Goal: Transaction & Acquisition: Purchase product/service

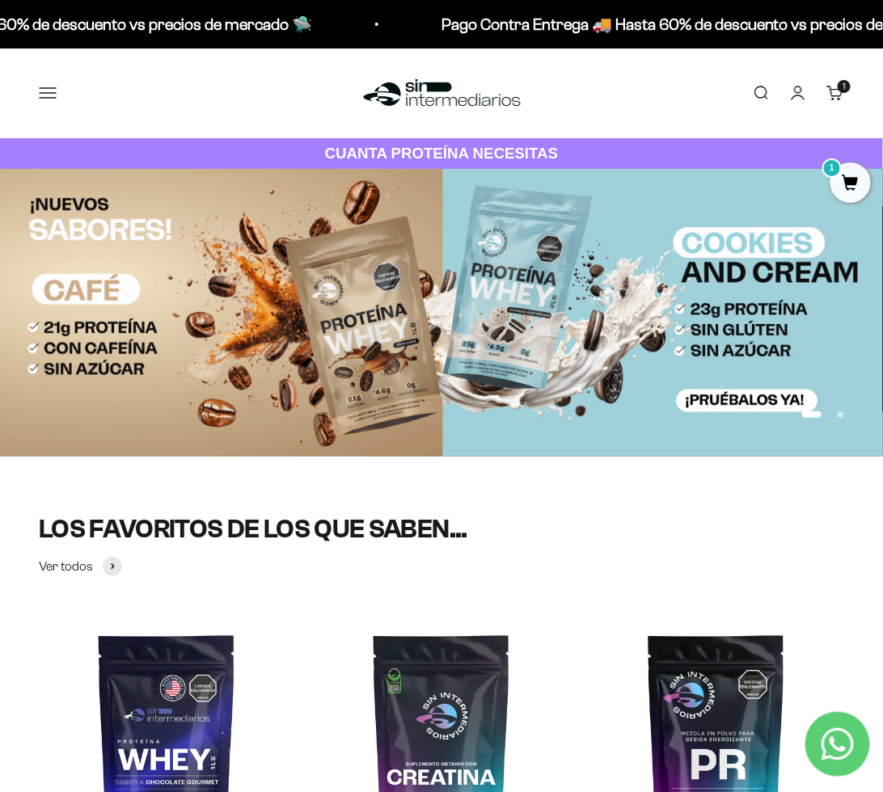
click at [799, 101] on link "Iniciar sesión" at bounding box center [798, 93] width 18 height 18
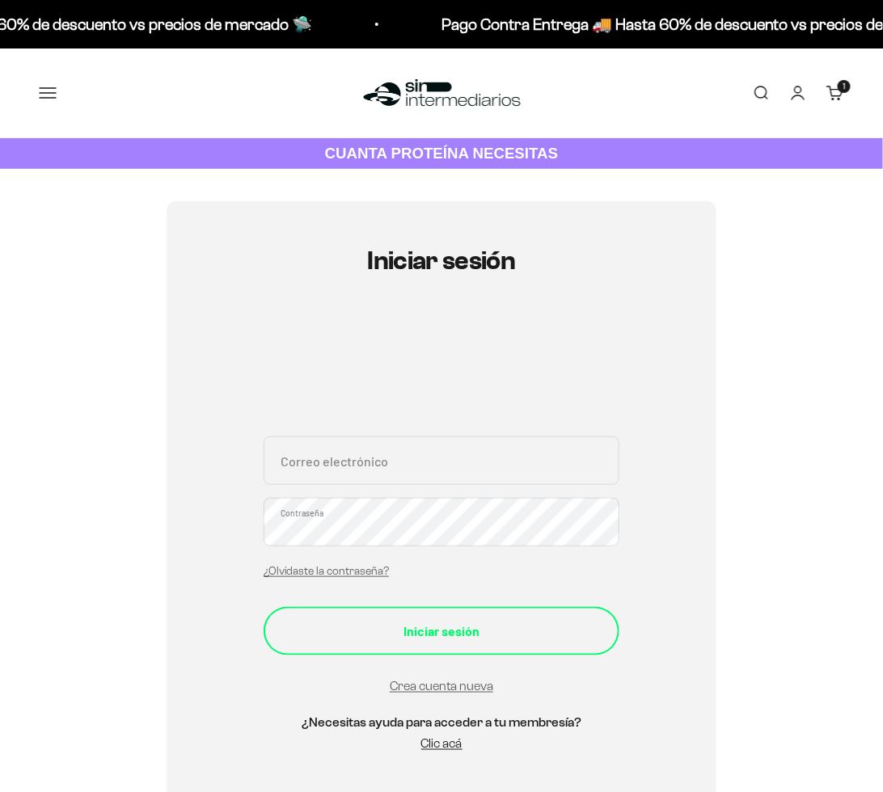
type input "[EMAIL_ADDRESS][DOMAIN_NAME]"
click at [436, 644] on button "Iniciar sesión" at bounding box center [442, 631] width 356 height 49
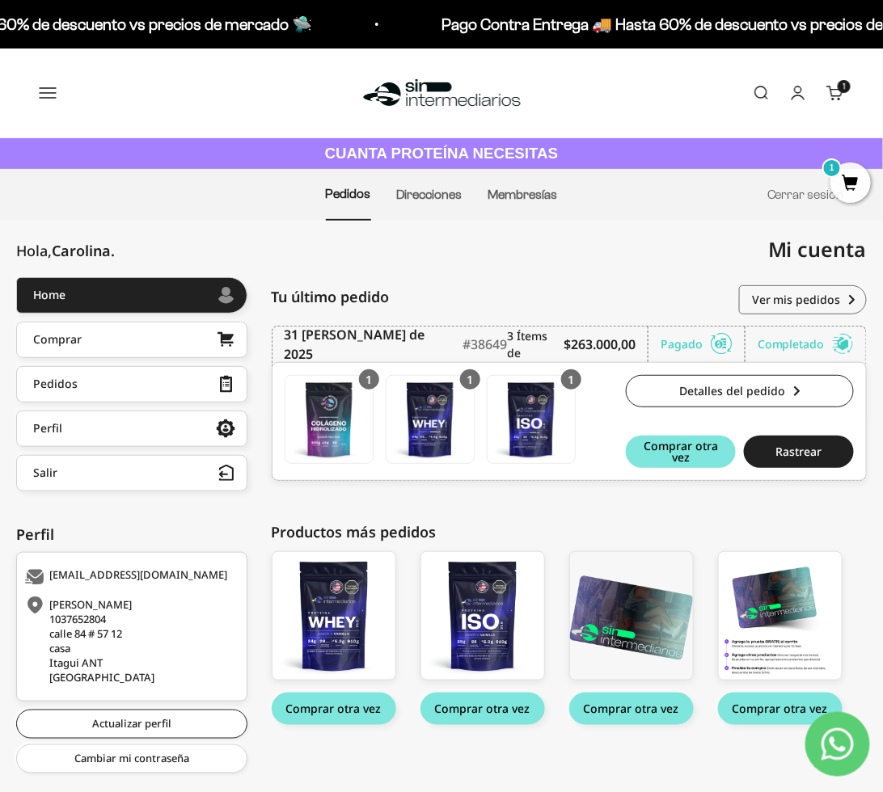
scroll to position [33, 0]
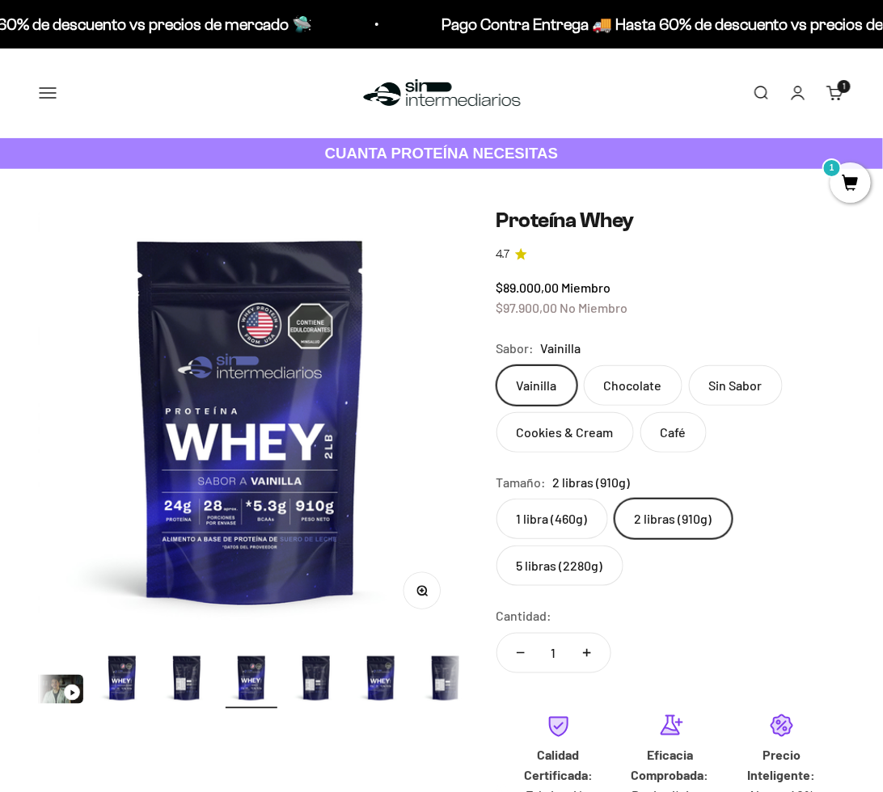
click at [575, 565] on label "5 libras (2280g)" at bounding box center [560, 566] width 127 height 40
click at [497, 499] on input "5 libras (2280g)" at bounding box center [496, 498] width 1 height 1
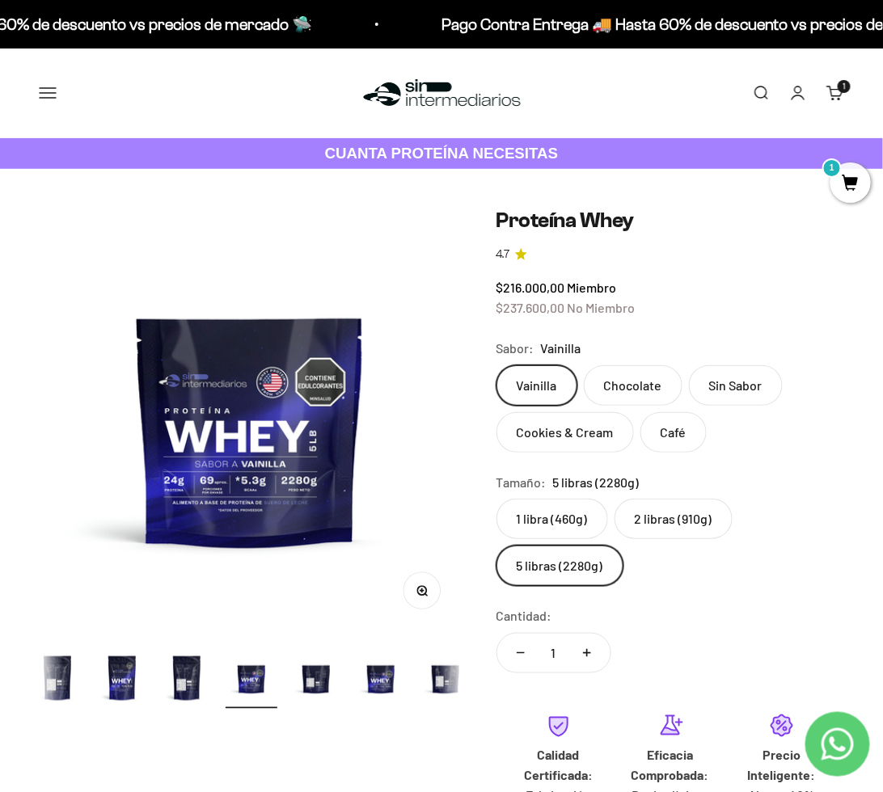
click at [660, 525] on label "2 libras (910g)" at bounding box center [674, 519] width 118 height 40
click at [497, 499] on input "2 libras (910g)" at bounding box center [496, 498] width 1 height 1
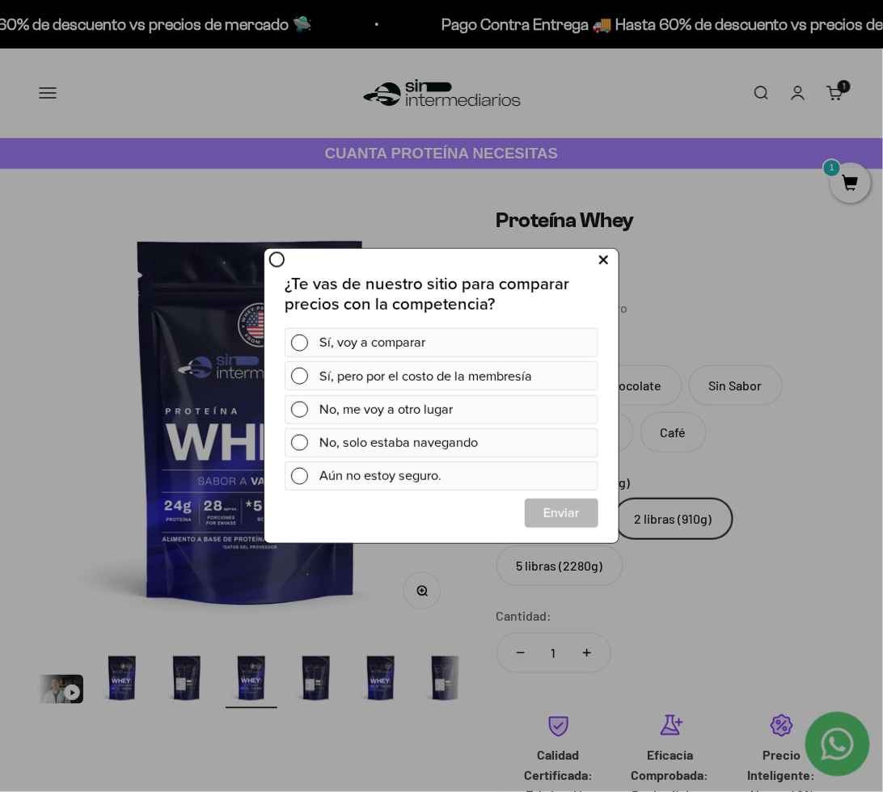
click at [604, 264] on icon at bounding box center [602, 260] width 9 height 22
click at [602, 258] on icon at bounding box center [602, 260] width 9 height 22
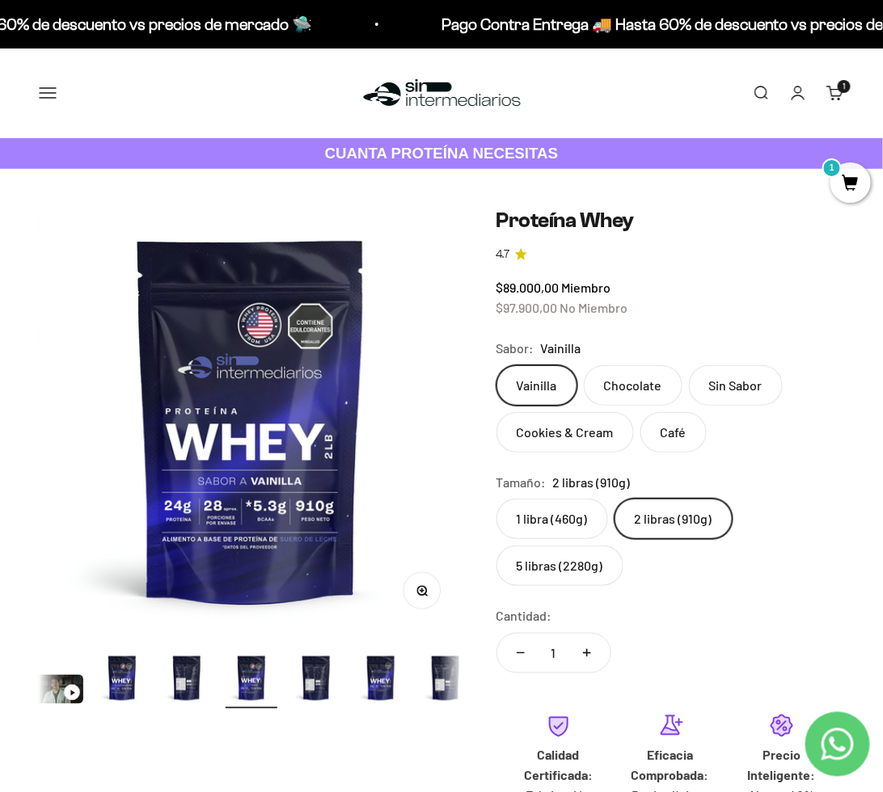
click at [715, 392] on label "Sin Sabor" at bounding box center [736, 386] width 94 height 40
click at [497, 366] on input "Sin Sabor" at bounding box center [496, 365] width 1 height 1
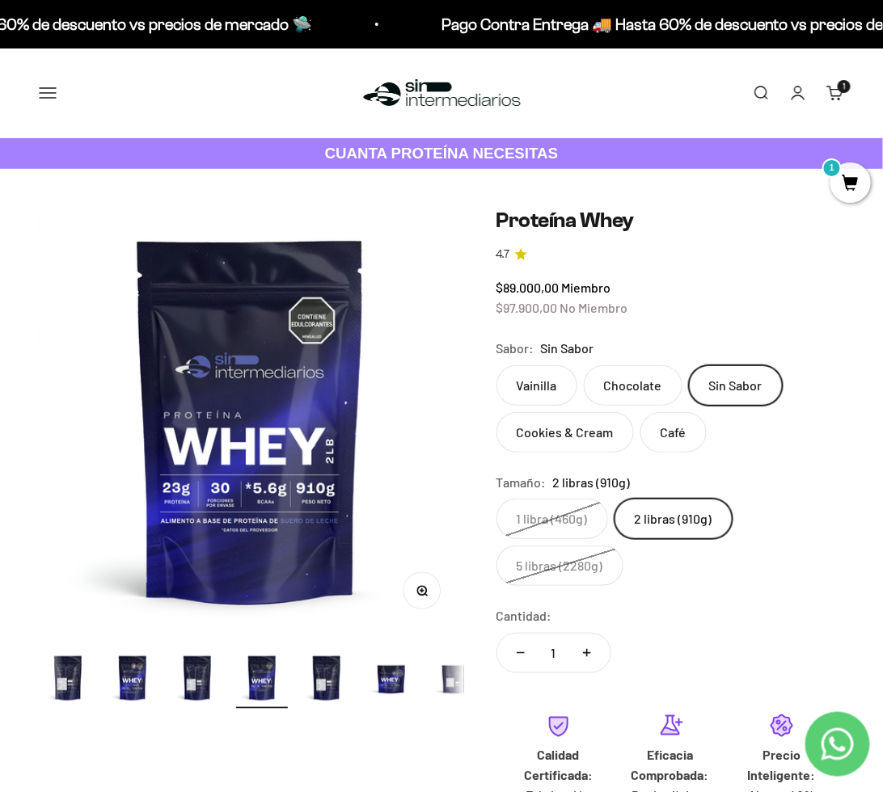
scroll to position [0, 266]
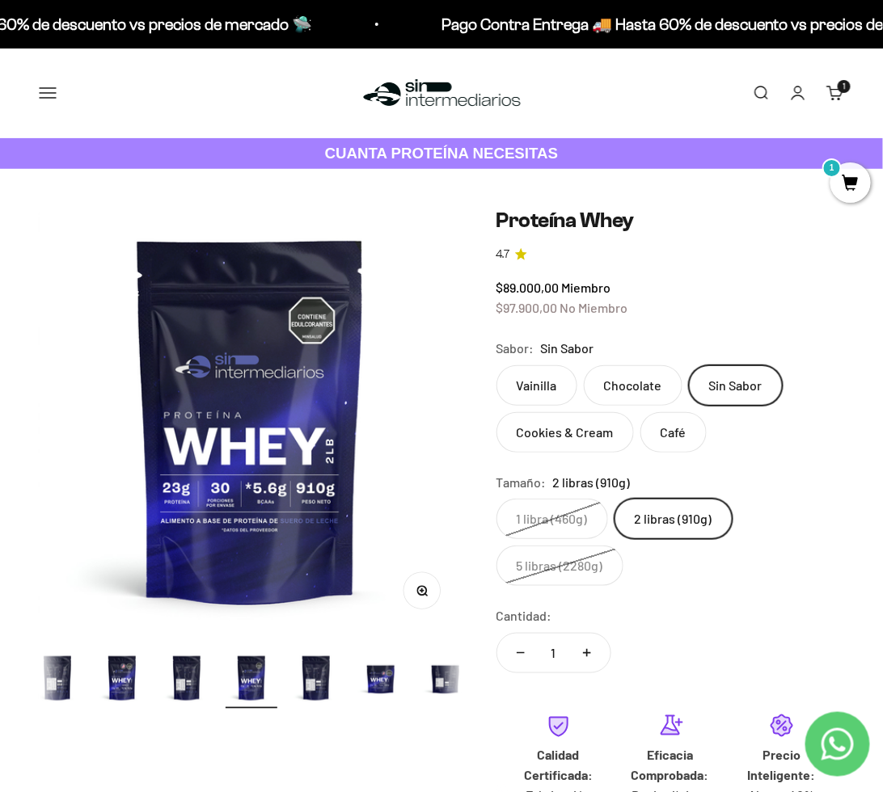
click at [531, 394] on label "Vainilla" at bounding box center [537, 386] width 81 height 40
click at [497, 366] on input "Vainilla" at bounding box center [496, 365] width 1 height 1
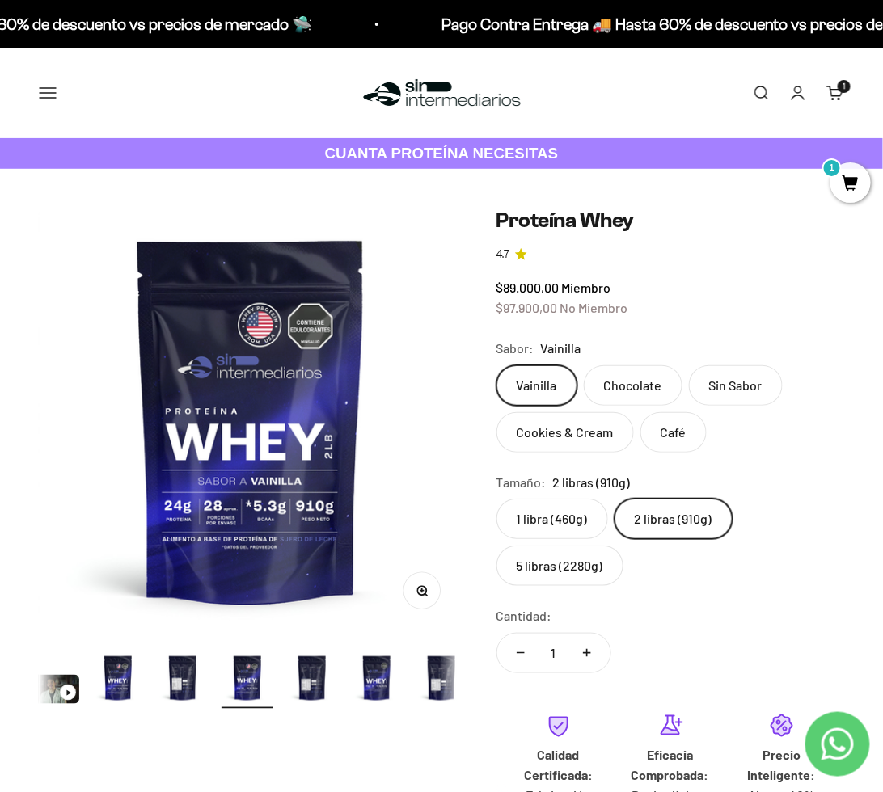
scroll to position [0, 137]
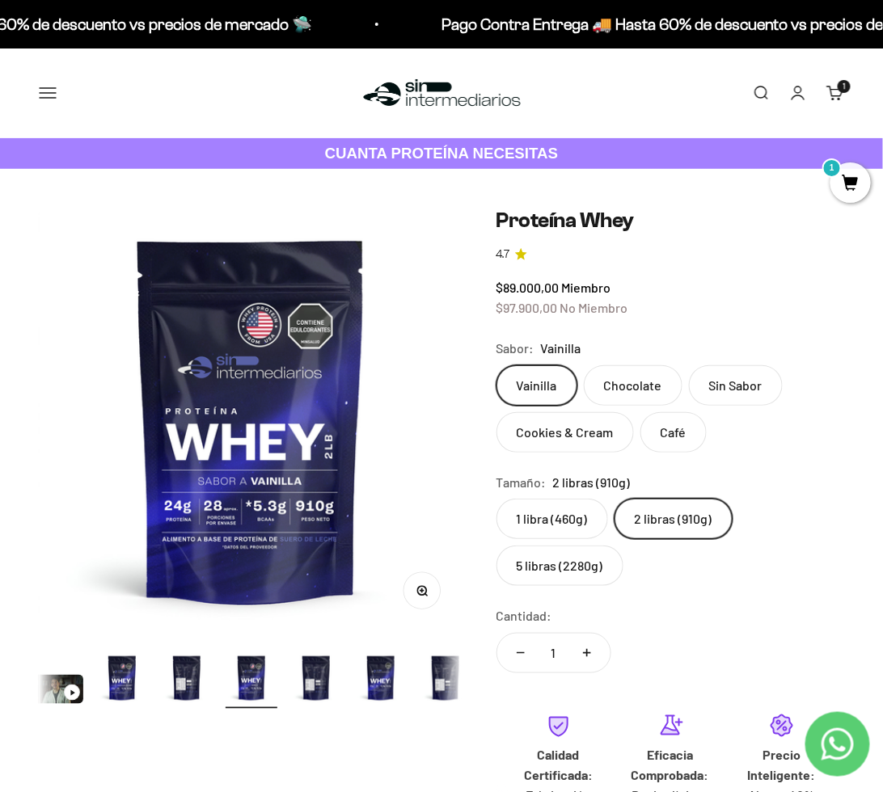
click at [611, 388] on label "Chocolate" at bounding box center [633, 386] width 99 height 40
click at [497, 366] on input "Chocolate" at bounding box center [496, 365] width 1 height 1
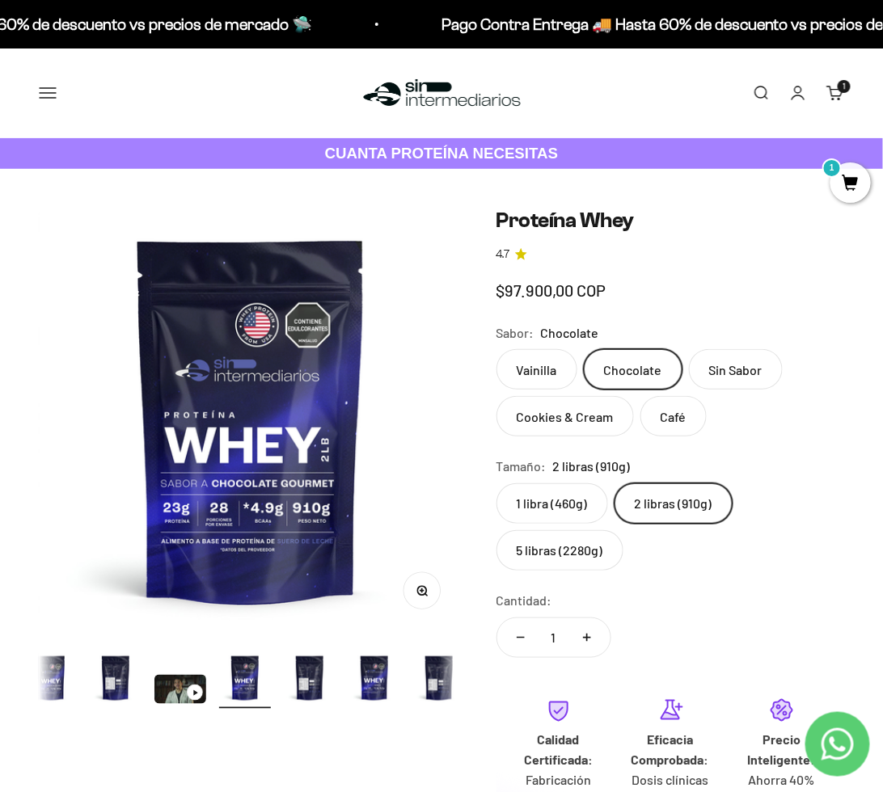
scroll to position [0, 7]
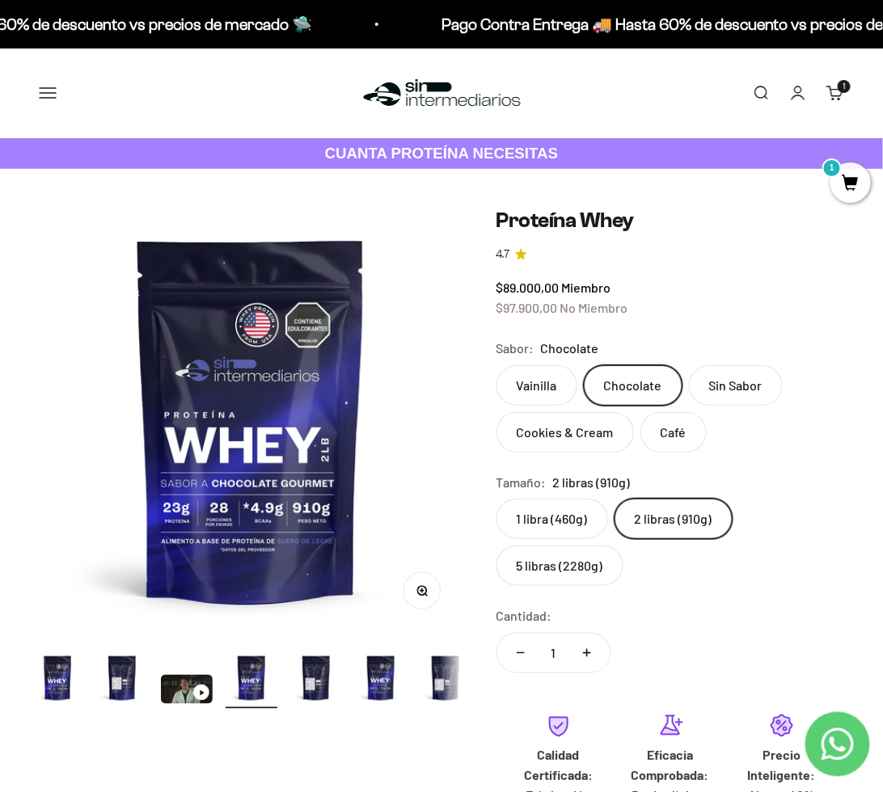
click at [588, 436] on label "Cookies & Cream" at bounding box center [565, 432] width 137 height 40
click at [497, 366] on input "Cookies & Cream" at bounding box center [496, 365] width 1 height 1
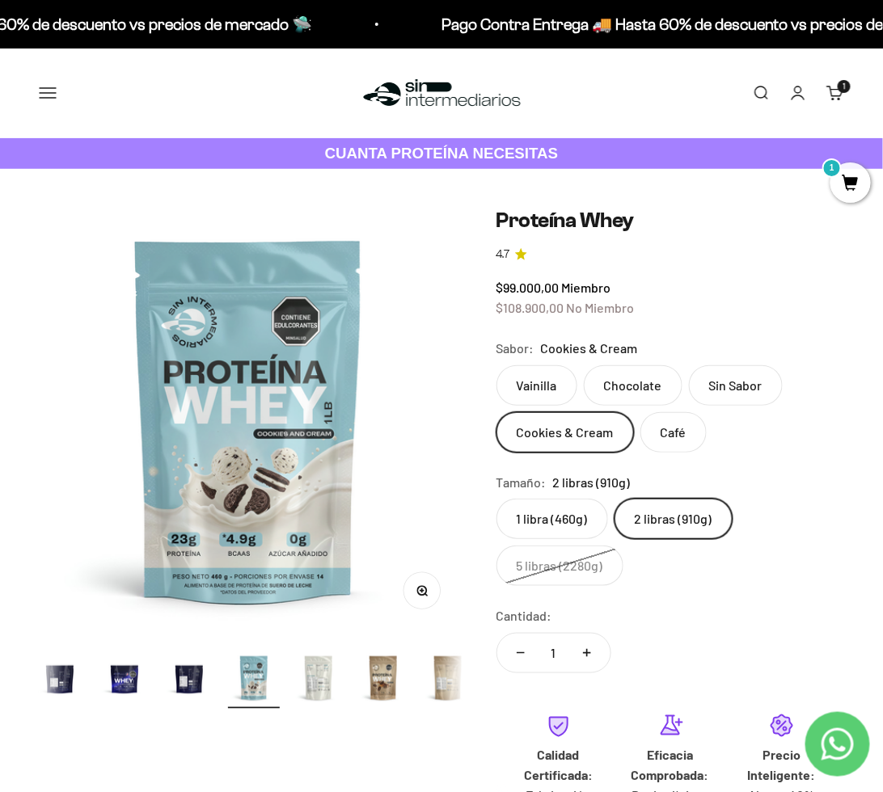
scroll to position [0, 654]
click at [679, 434] on label "Café" at bounding box center [673, 432] width 66 height 40
click at [497, 366] on input "Café" at bounding box center [496, 365] width 1 height 1
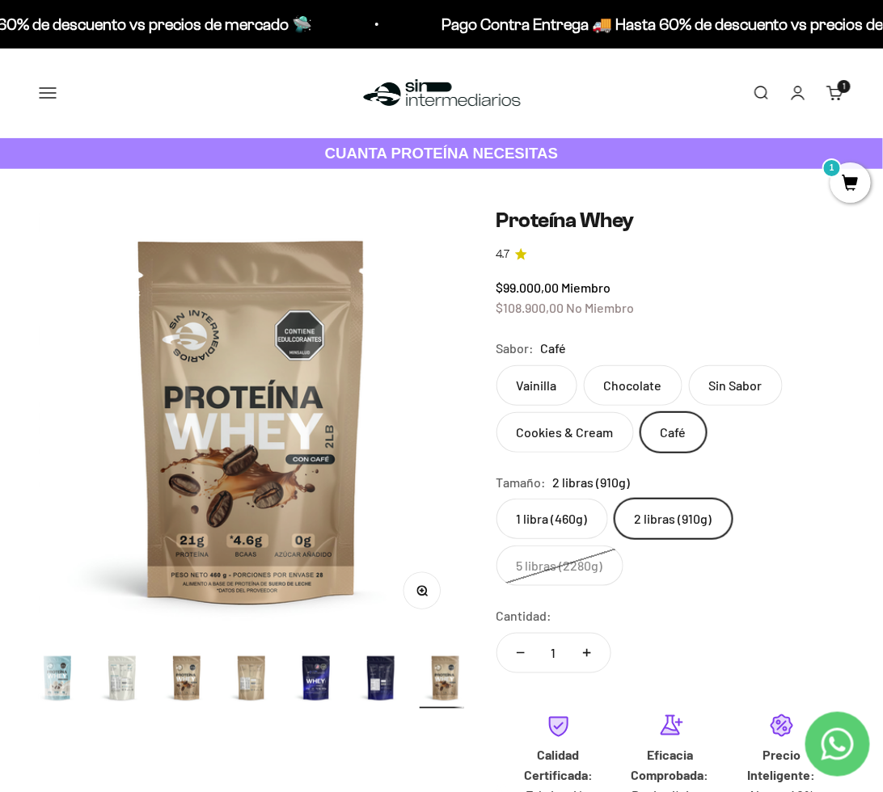
scroll to position [0, 855]
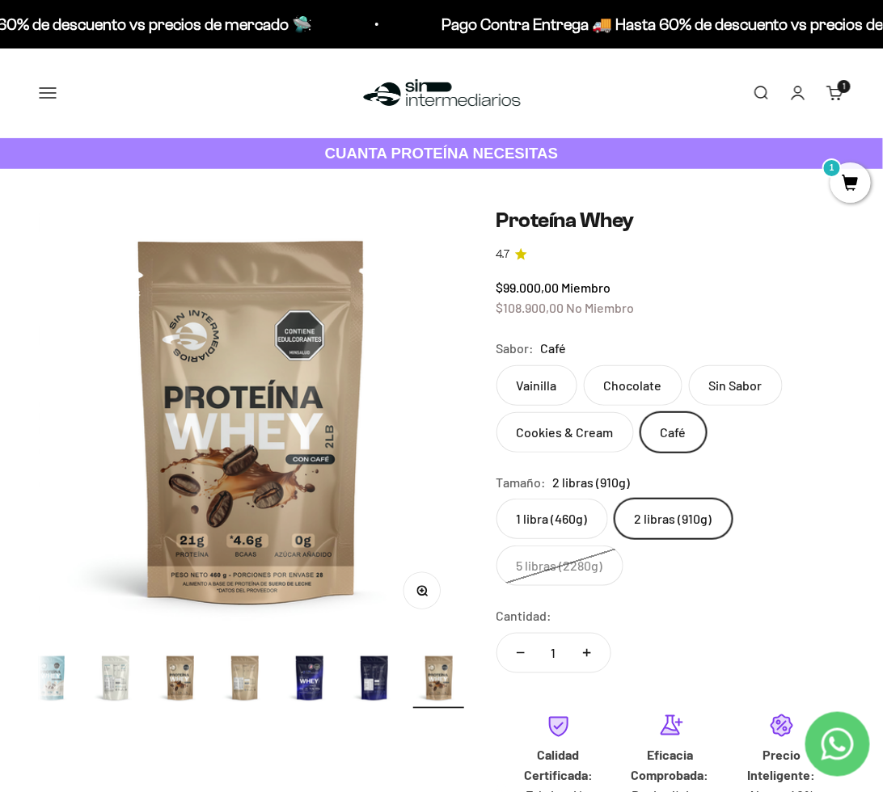
click at [112, 669] on img "Ir al artículo 15" at bounding box center [116, 679] width 52 height 52
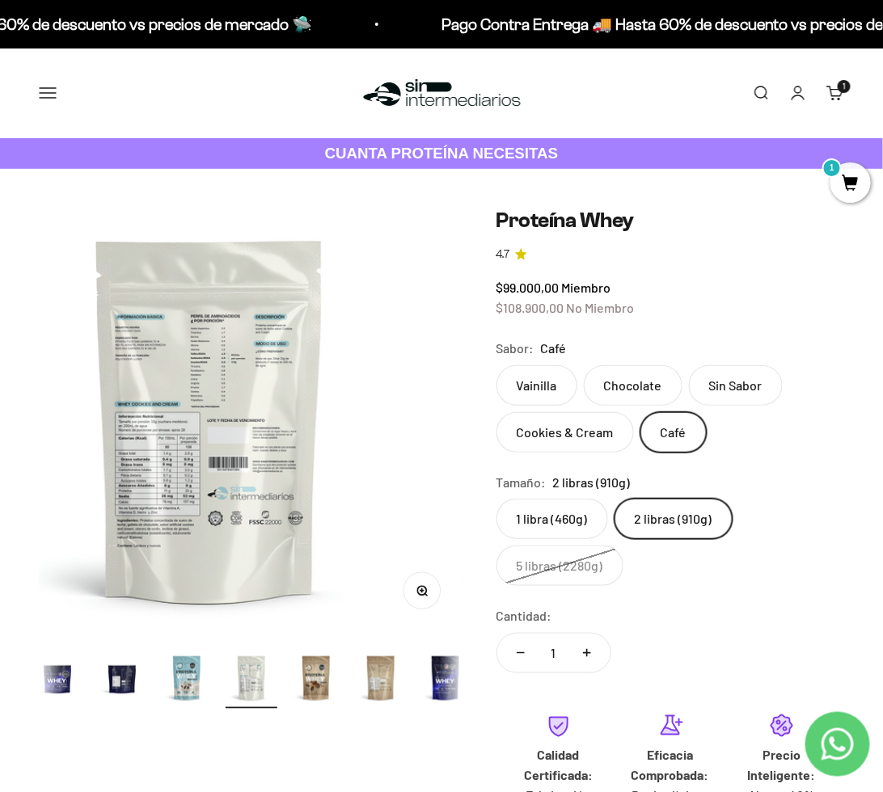
scroll to position [0, 6092]
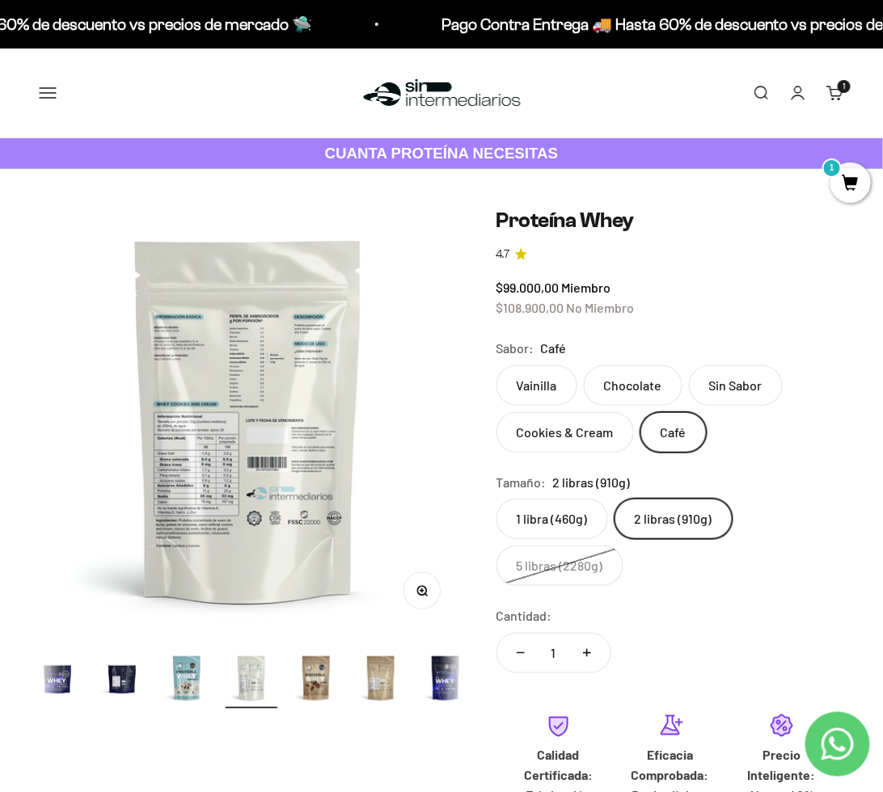
click at [547, 522] on label "1 libra (460g)" at bounding box center [553, 519] width 112 height 40
click at [497, 499] on input "1 libra (460g)" at bounding box center [496, 498] width 1 height 1
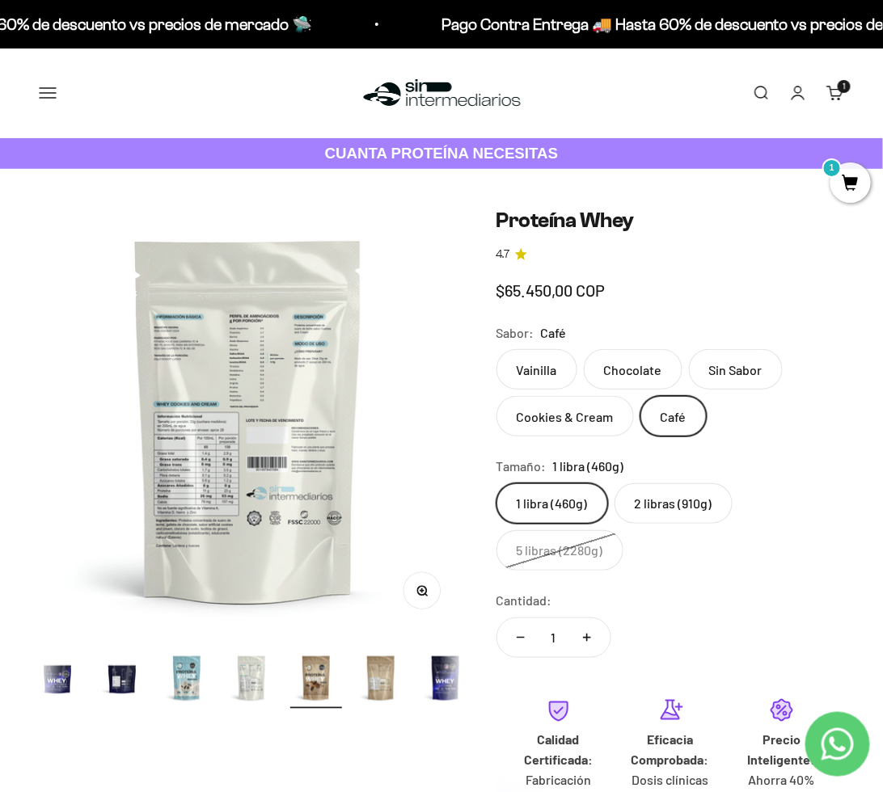
scroll to position [0, 784]
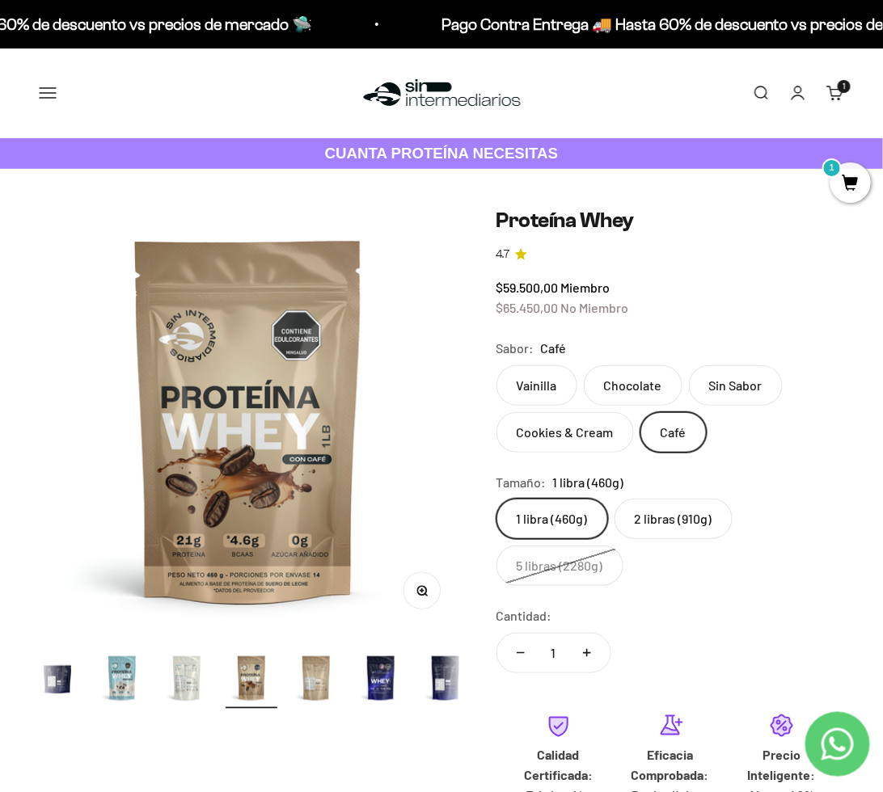
click at [555, 391] on label "Vainilla" at bounding box center [537, 386] width 81 height 40
click at [497, 366] on input "Vainilla" at bounding box center [496, 365] width 1 height 1
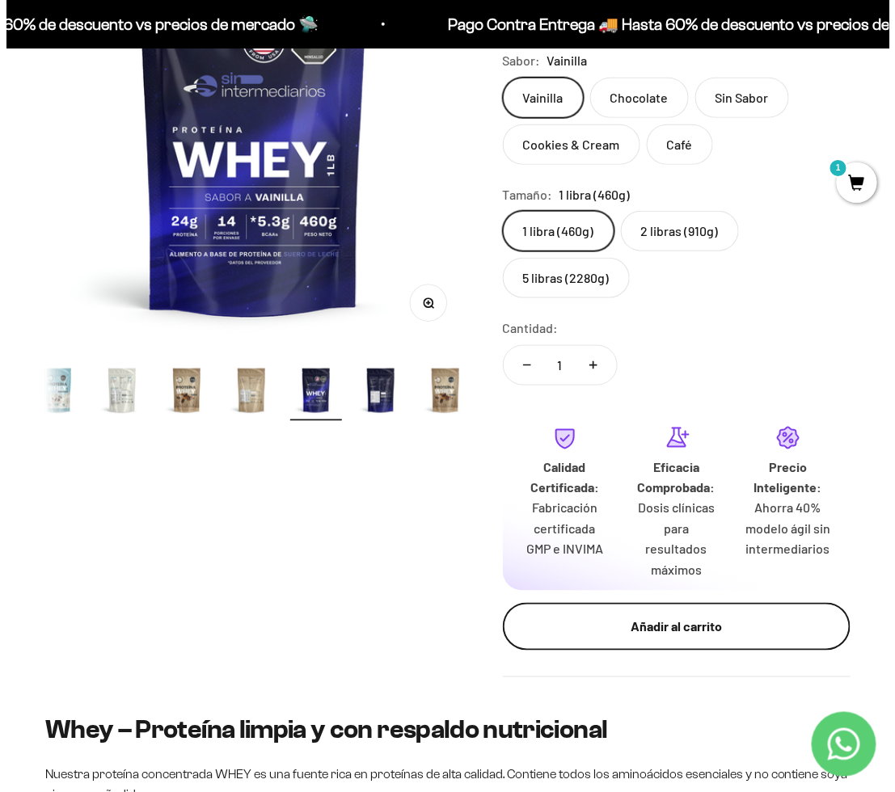
scroll to position [323, 0]
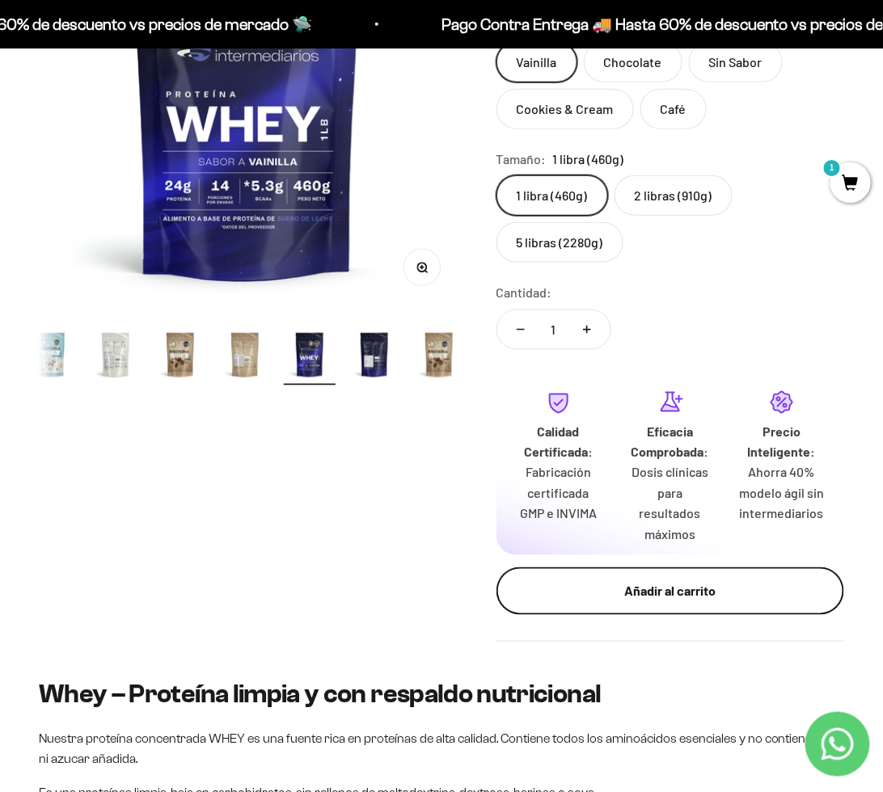
click at [627, 600] on div "Añadir al carrito" at bounding box center [670, 591] width 283 height 21
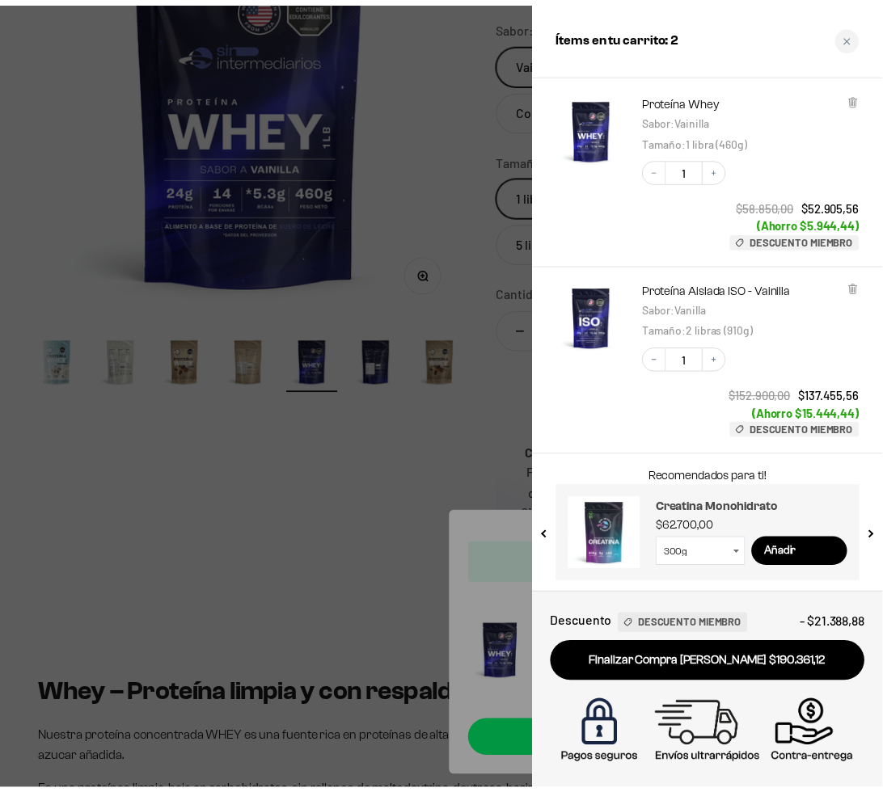
scroll to position [0, 0]
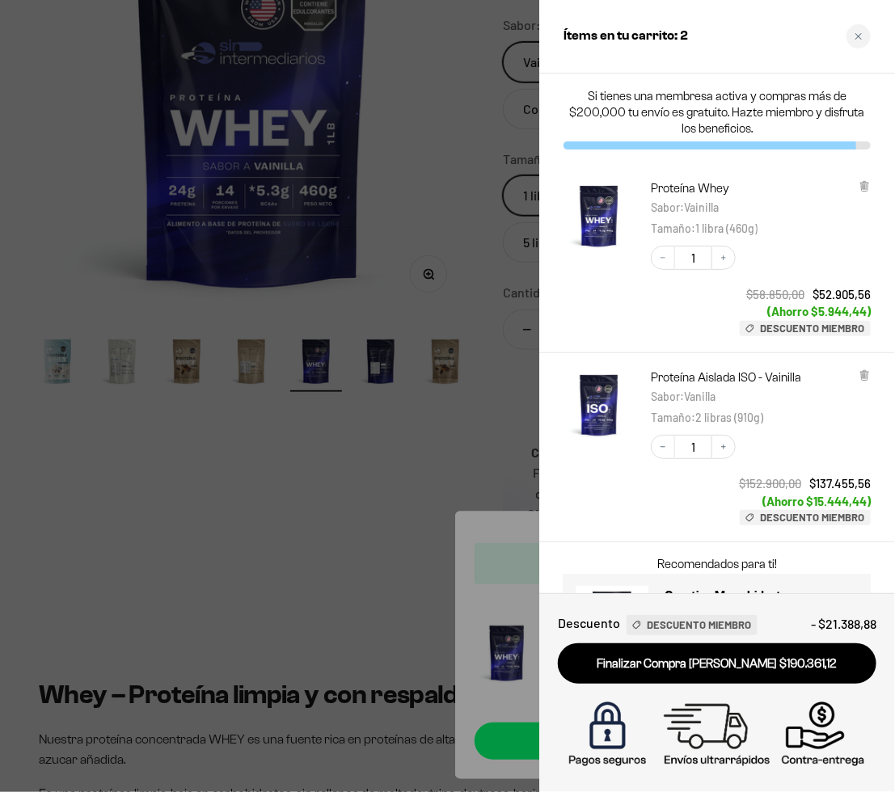
drag, startPoint x: 294, startPoint y: 447, endPoint x: 302, endPoint y: 379, distance: 68.4
click at [294, 447] on div at bounding box center [447, 396] width 895 height 792
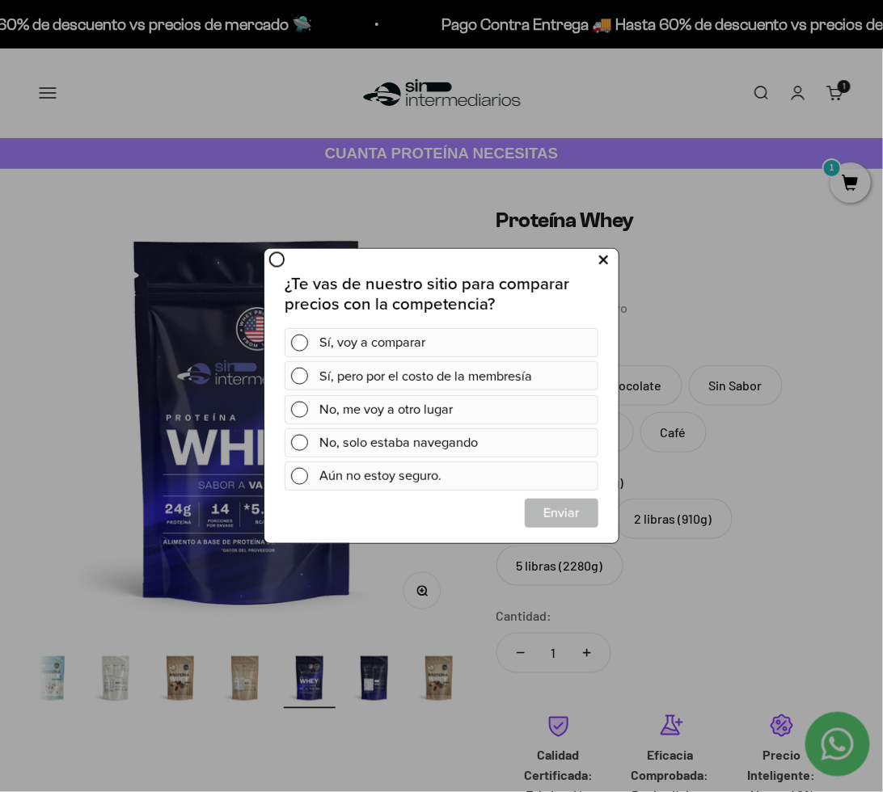
click at [600, 262] on icon at bounding box center [602, 260] width 9 height 22
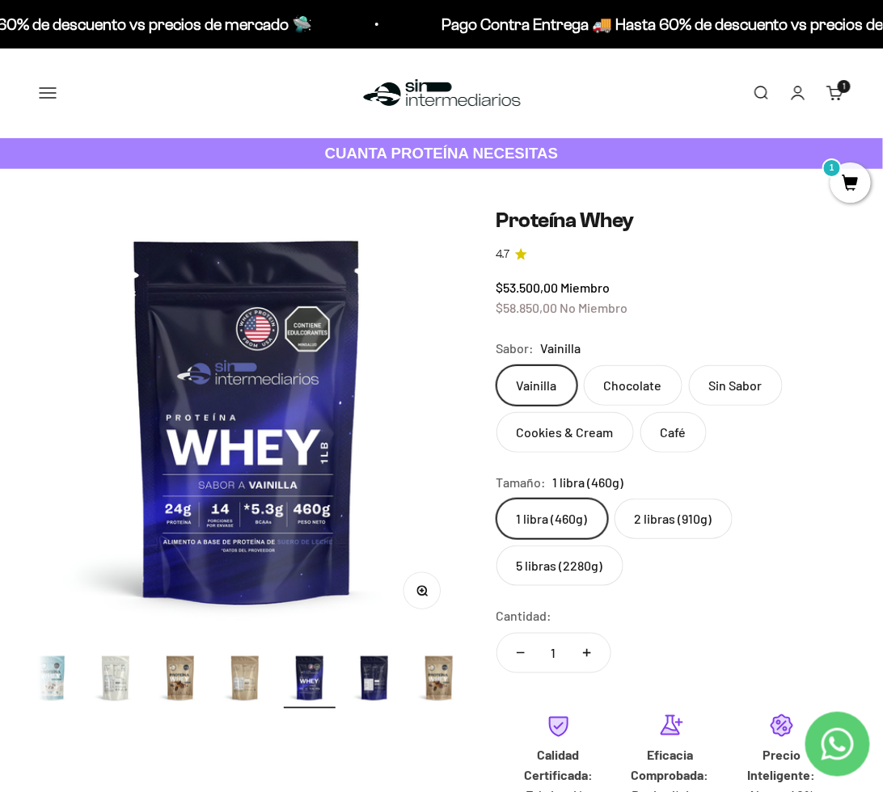
click at [50, 100] on button "Menú" at bounding box center [48, 93] width 18 height 18
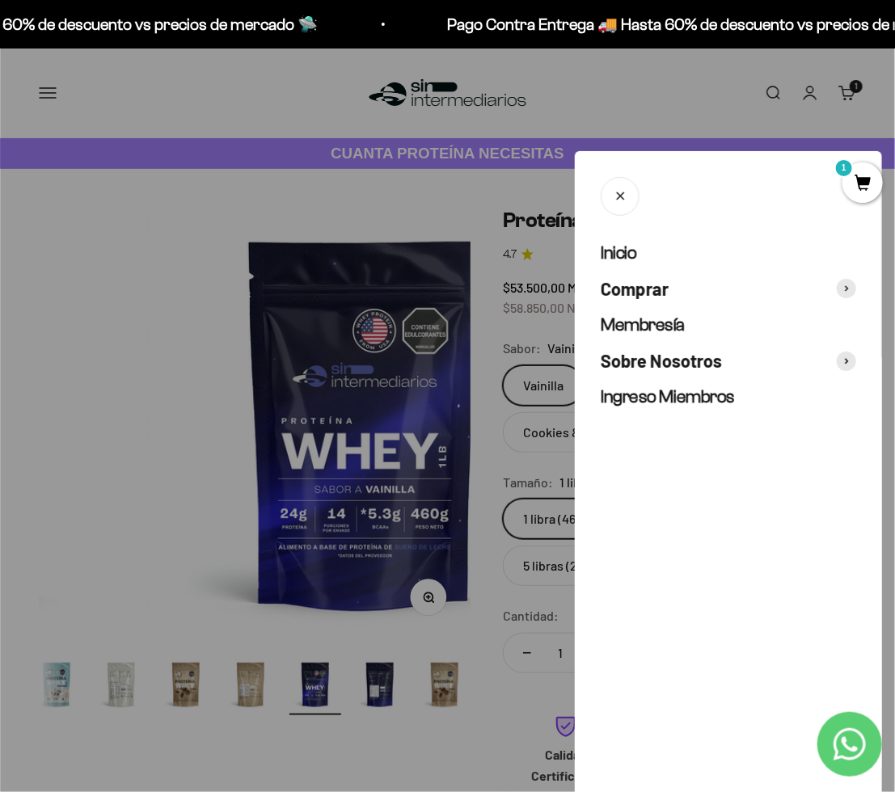
scroll to position [0, 848]
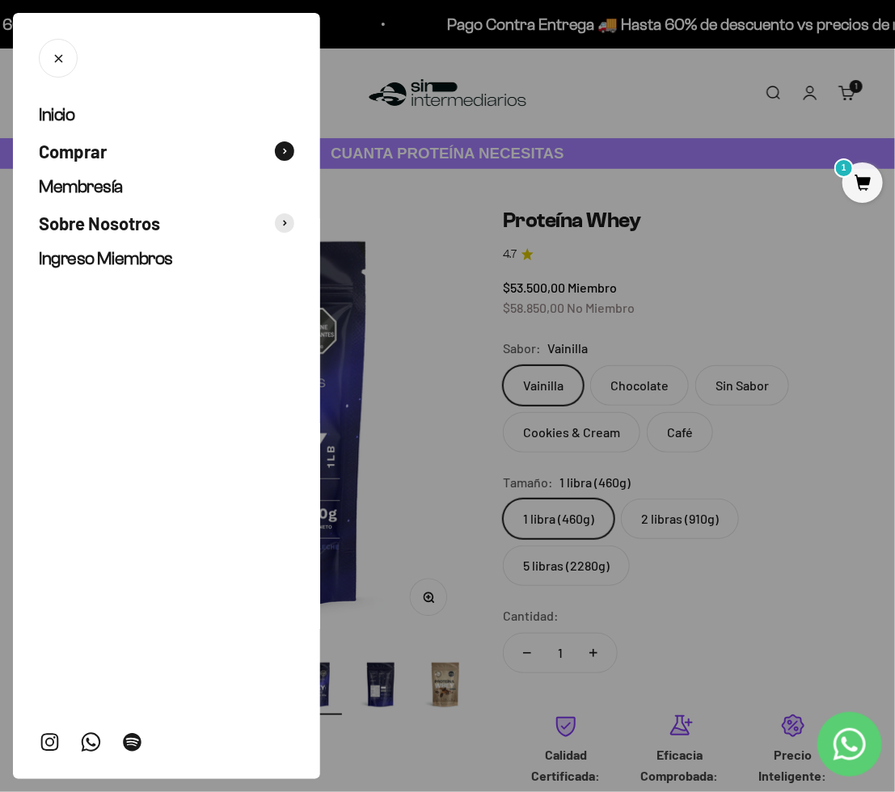
click at [175, 159] on button "Comprar" at bounding box center [167, 151] width 256 height 23
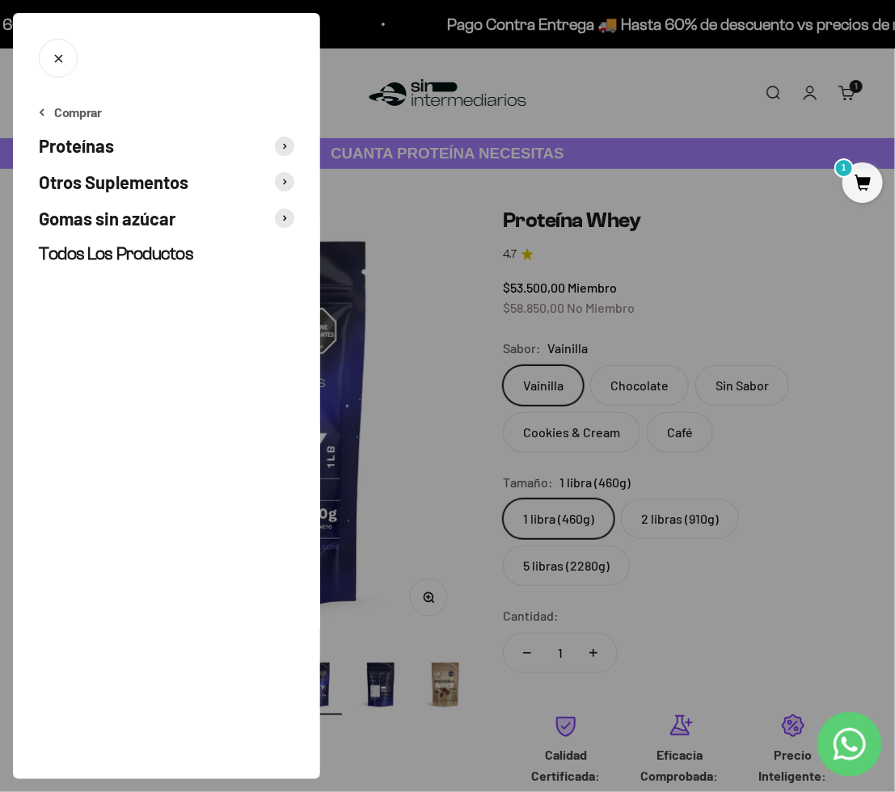
click at [167, 155] on button "Proteínas" at bounding box center [167, 145] width 256 height 23
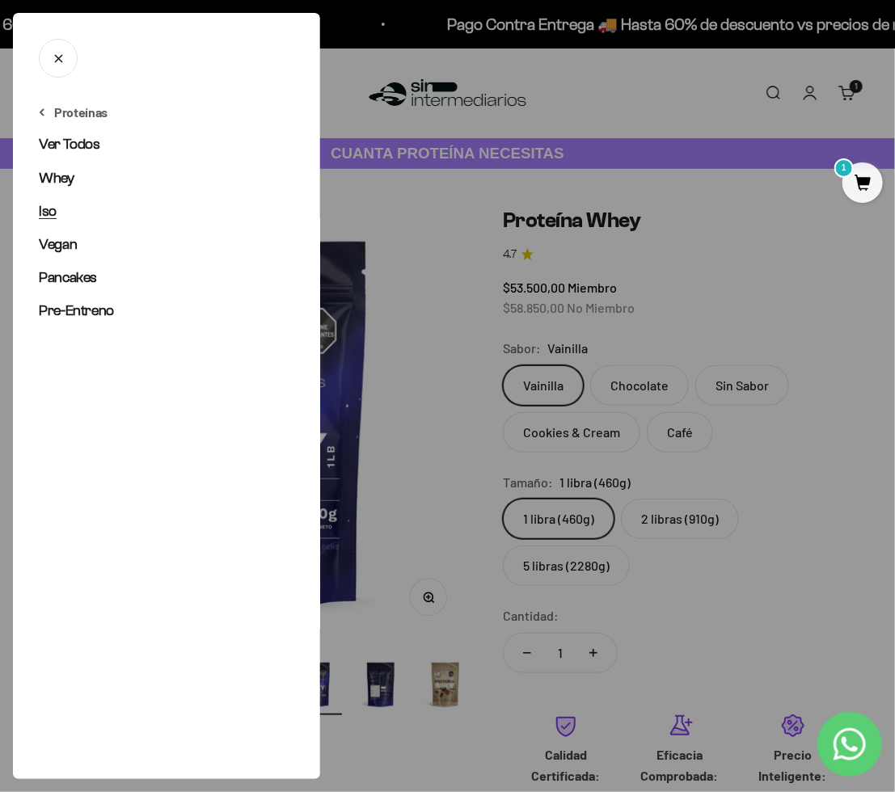
click at [43, 209] on span "Iso" at bounding box center [48, 211] width 18 height 16
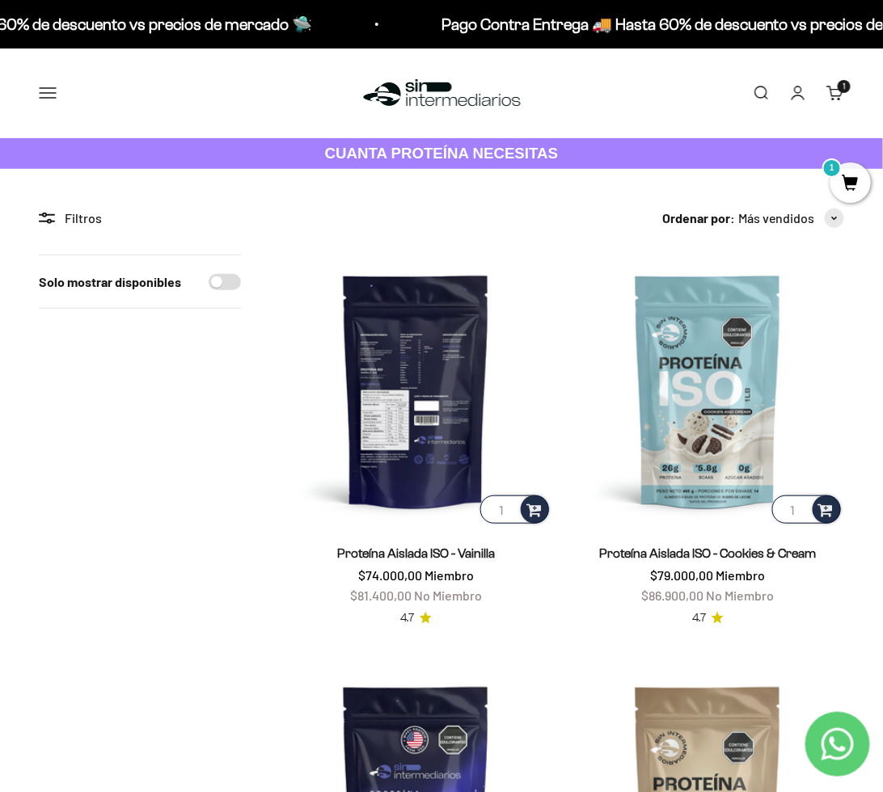
click at [425, 421] on img at bounding box center [416, 391] width 273 height 273
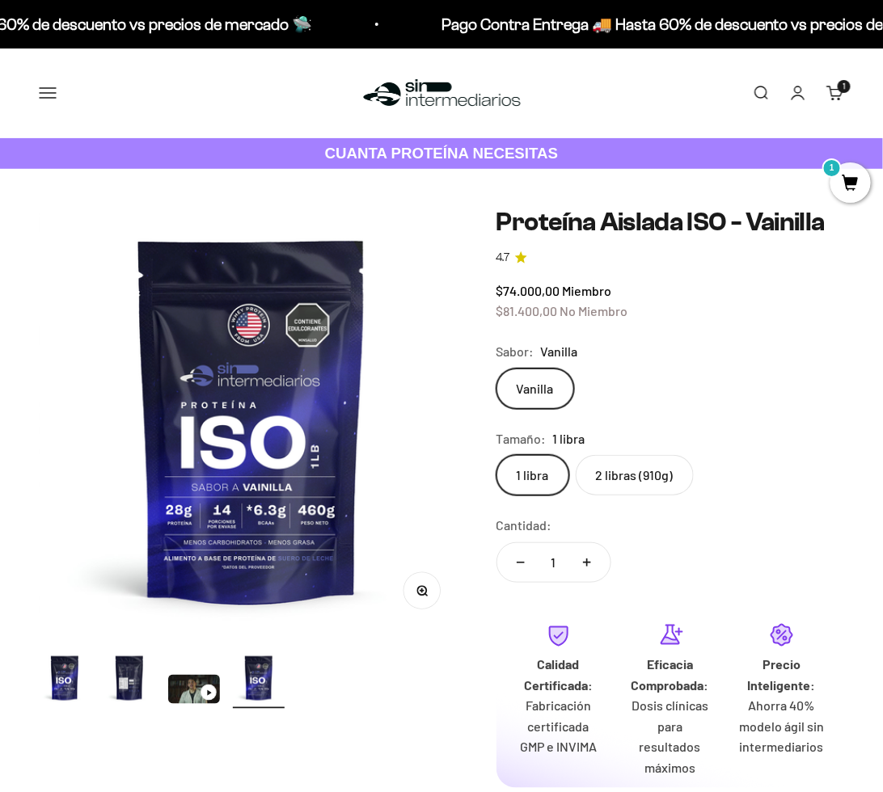
scroll to position [0, 1305]
click at [636, 477] on label "2 libras (910g)" at bounding box center [635, 475] width 118 height 40
click at [497, 455] on input "2 libras (910g)" at bounding box center [496, 454] width 1 height 1
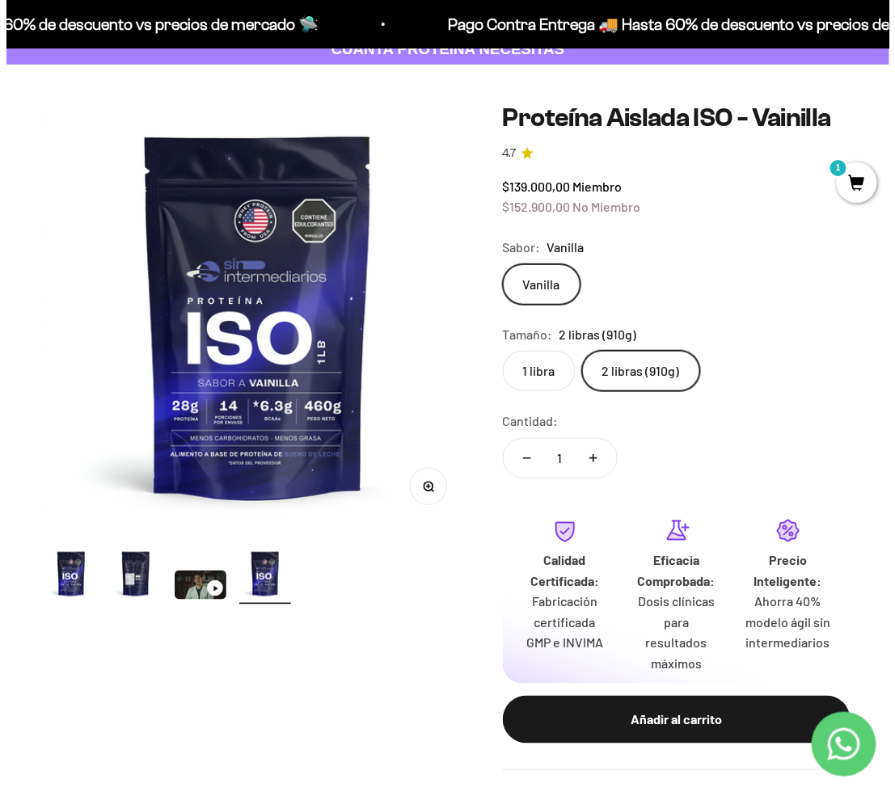
scroll to position [162, 0]
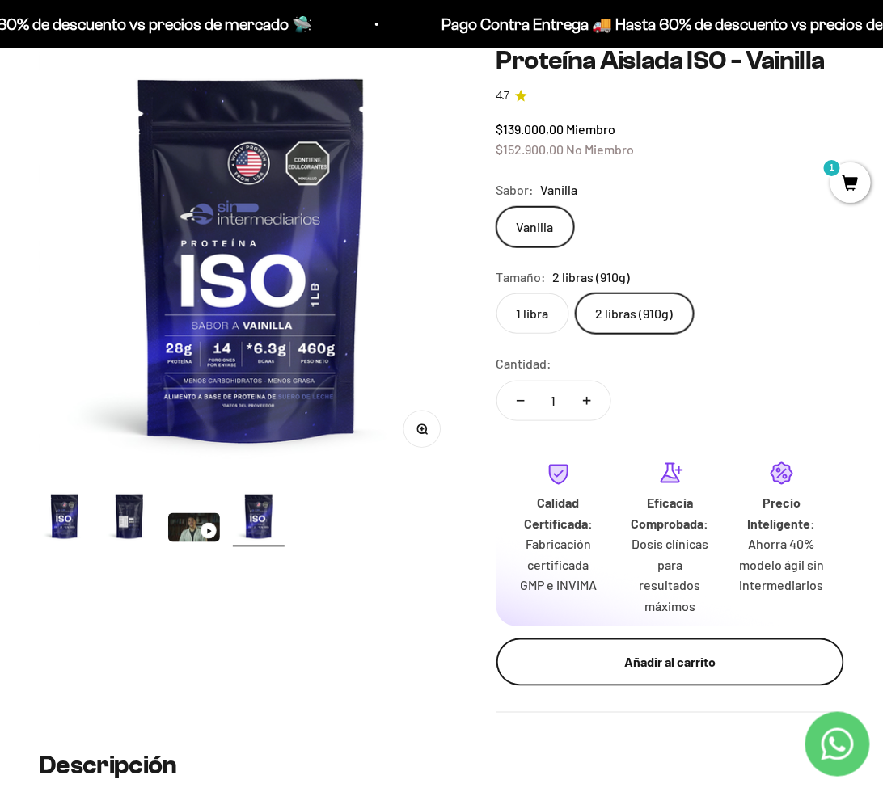
click at [606, 664] on div "Añadir al carrito" at bounding box center [670, 663] width 283 height 21
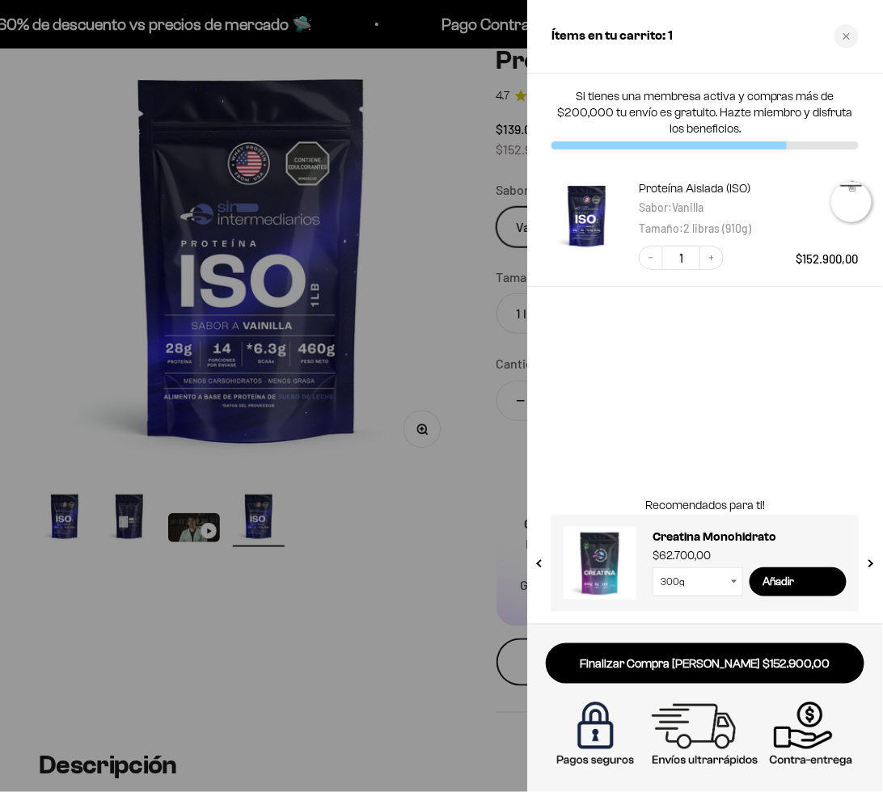
scroll to position [0, 1325]
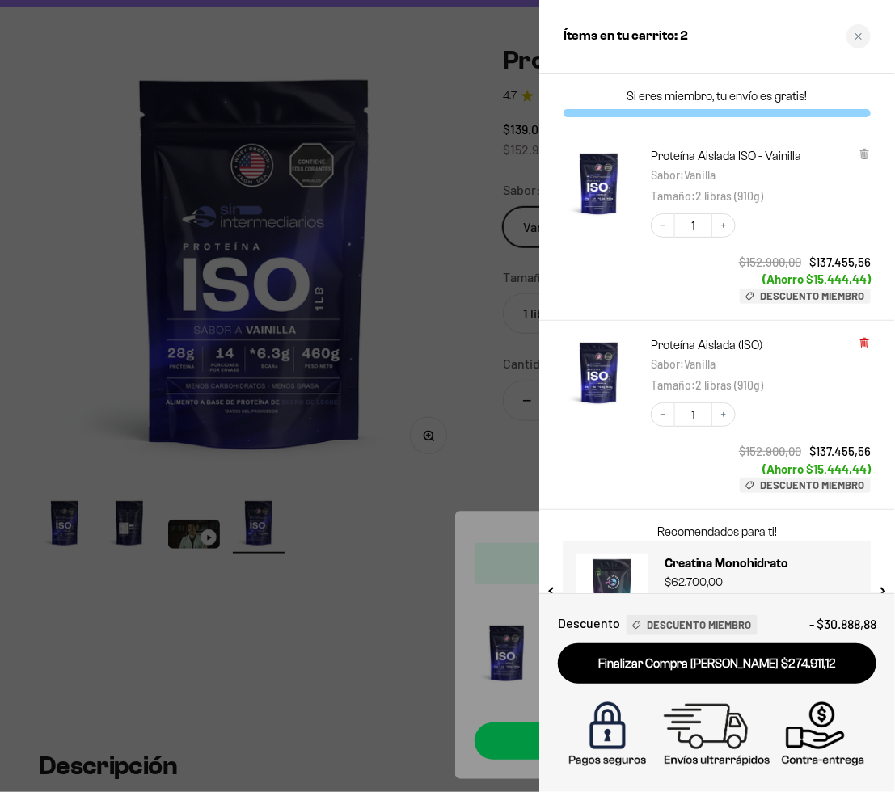
click at [863, 344] on icon at bounding box center [864, 344] width 6 height 8
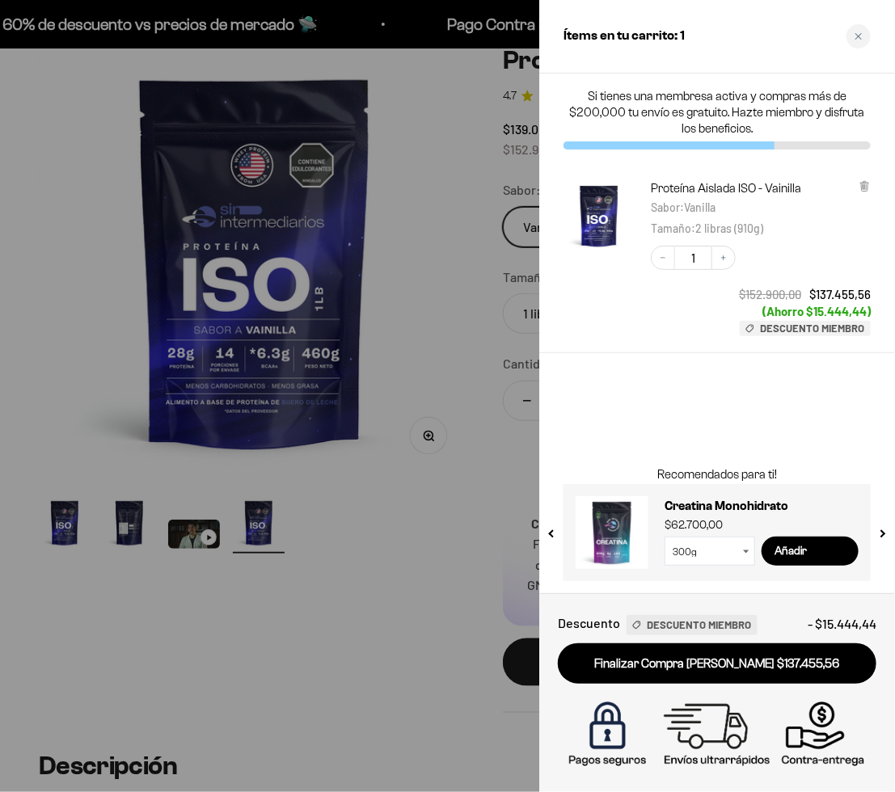
click at [428, 481] on div at bounding box center [447, 396] width 895 height 792
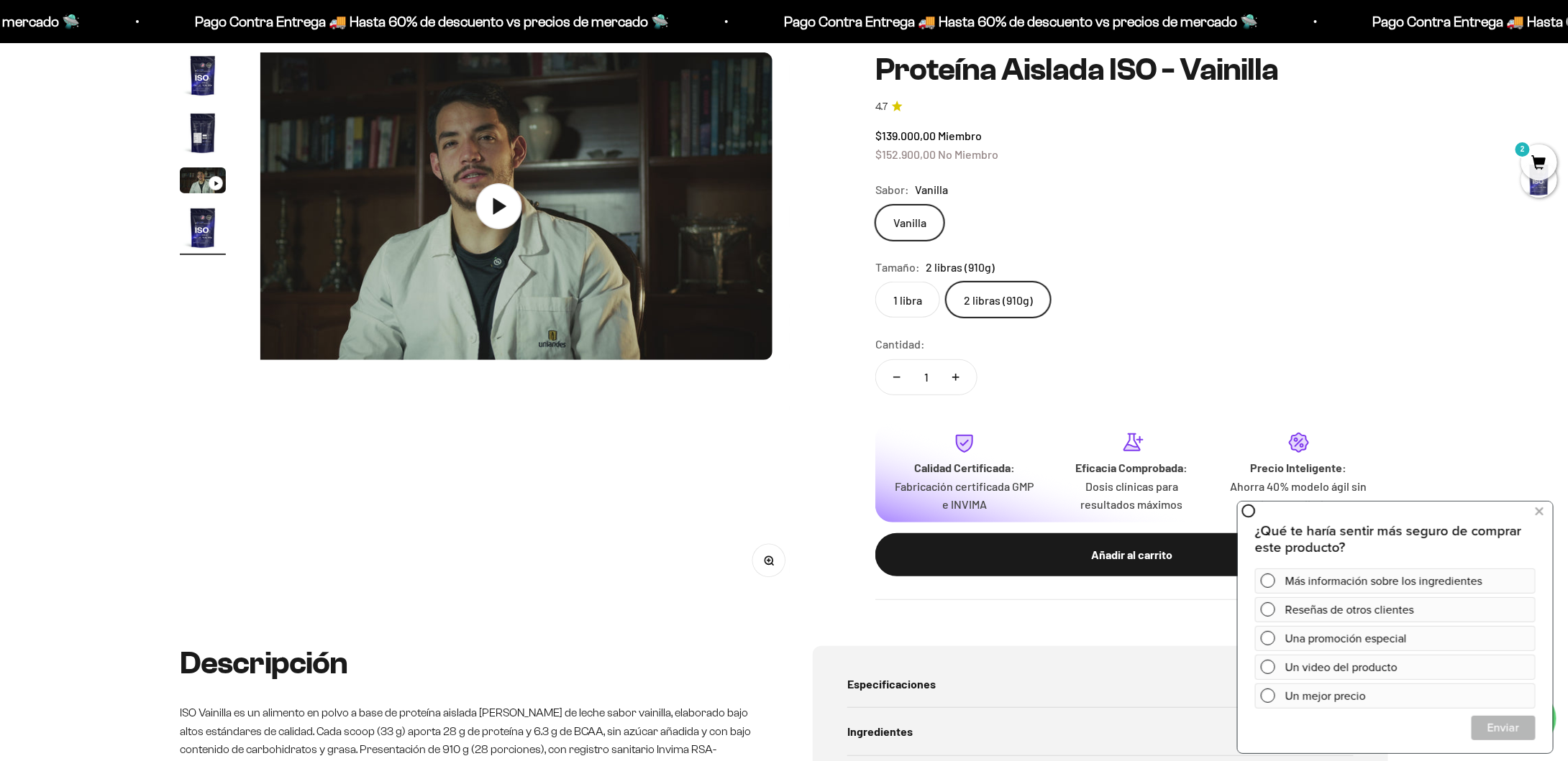
scroll to position [0, 1690]
